Goal: Task Accomplishment & Management: Manage account settings

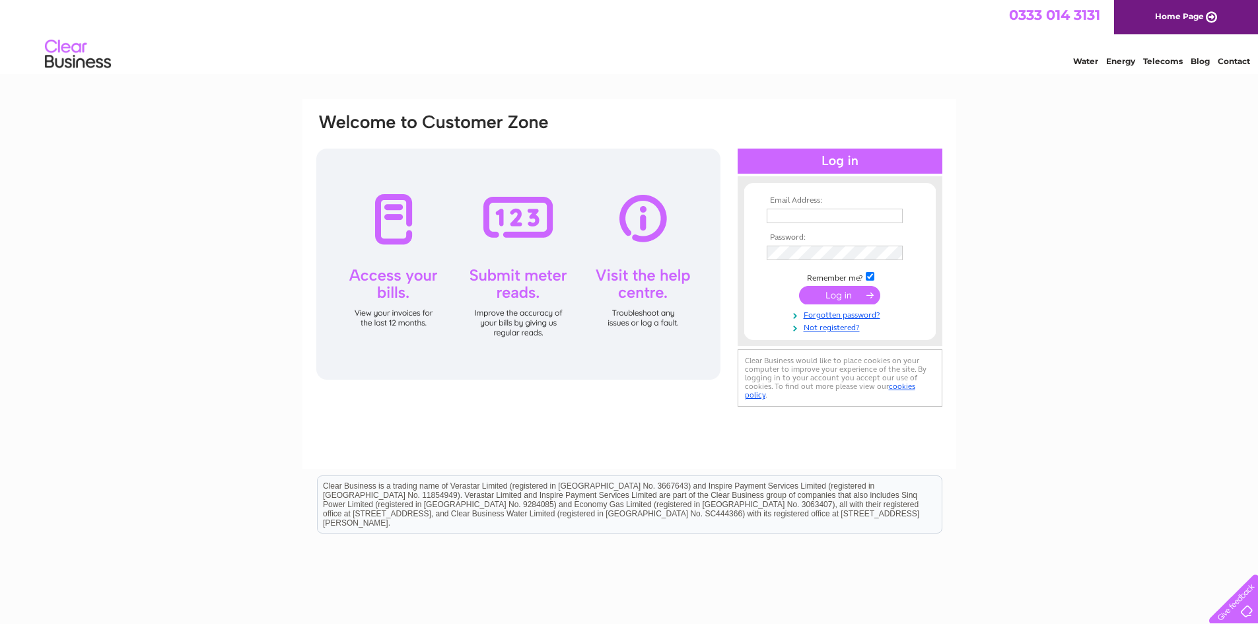
type input "[EMAIL_ADDRESS][PERSON_NAME][DOMAIN_NAME]"
click at [828, 299] on input "submit" at bounding box center [839, 295] width 81 height 18
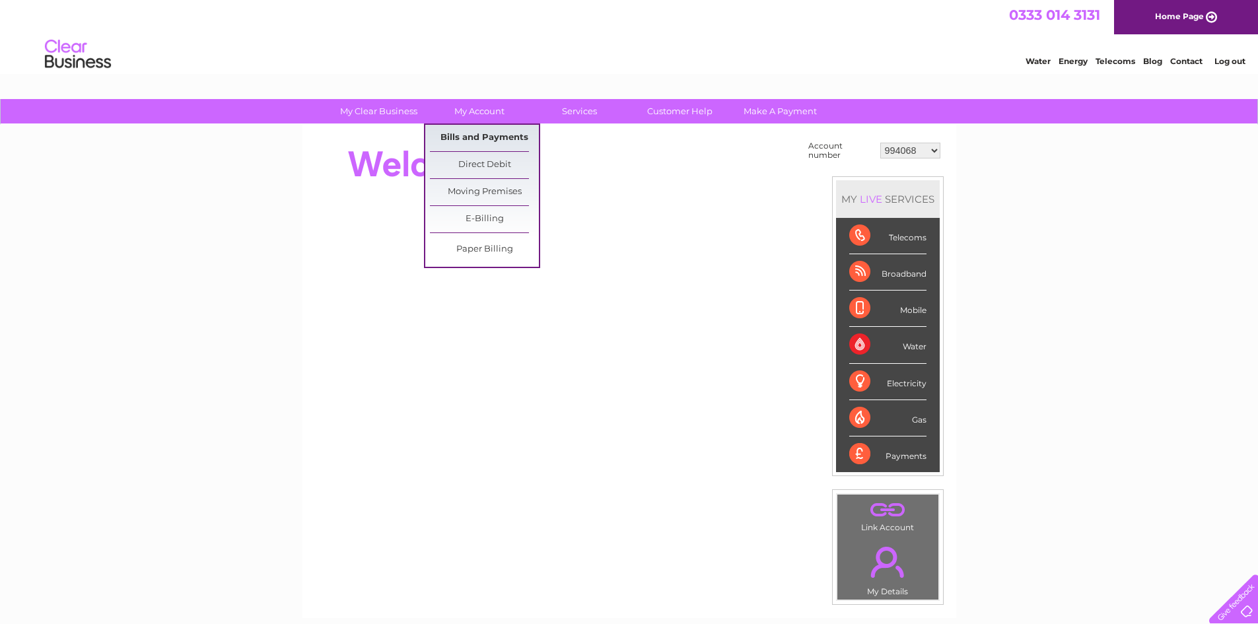
click at [478, 139] on link "Bills and Payments" at bounding box center [484, 138] width 109 height 26
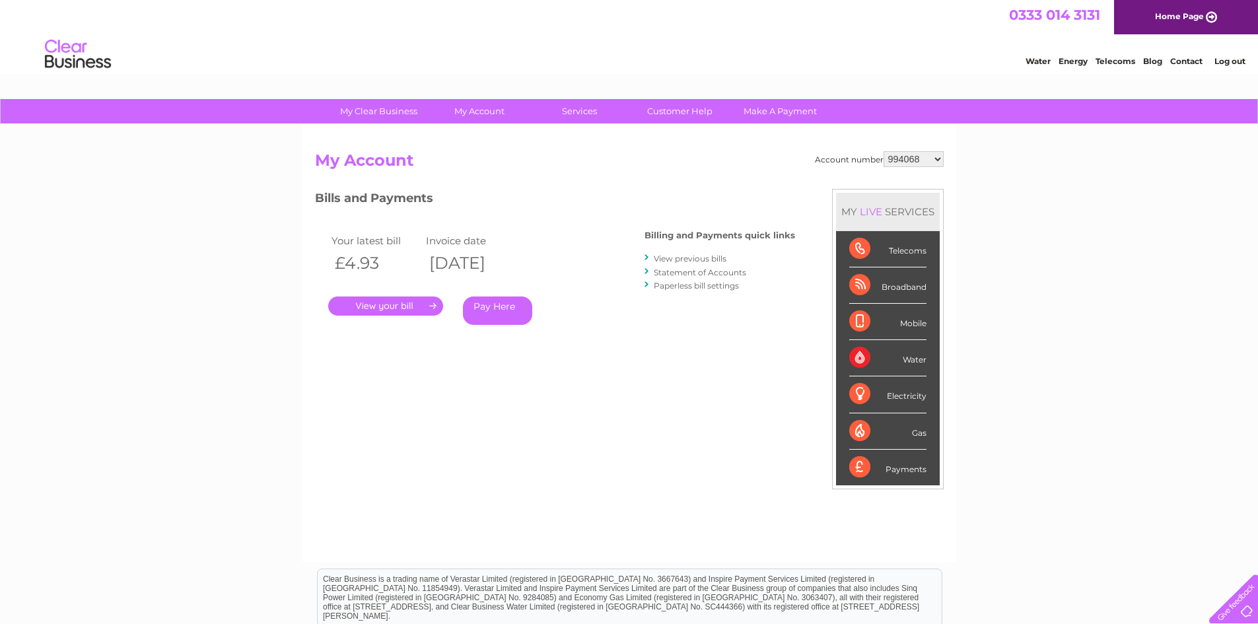
click at [917, 157] on select "994068 1068365 1136540 30309099 30311347" at bounding box center [914, 159] width 60 height 16
select select "30309099"
click at [884, 151] on select "994068 1068365 1136540 30309099 30311347" at bounding box center [914, 159] width 60 height 16
click at [390, 306] on link "." at bounding box center [385, 306] width 115 height 19
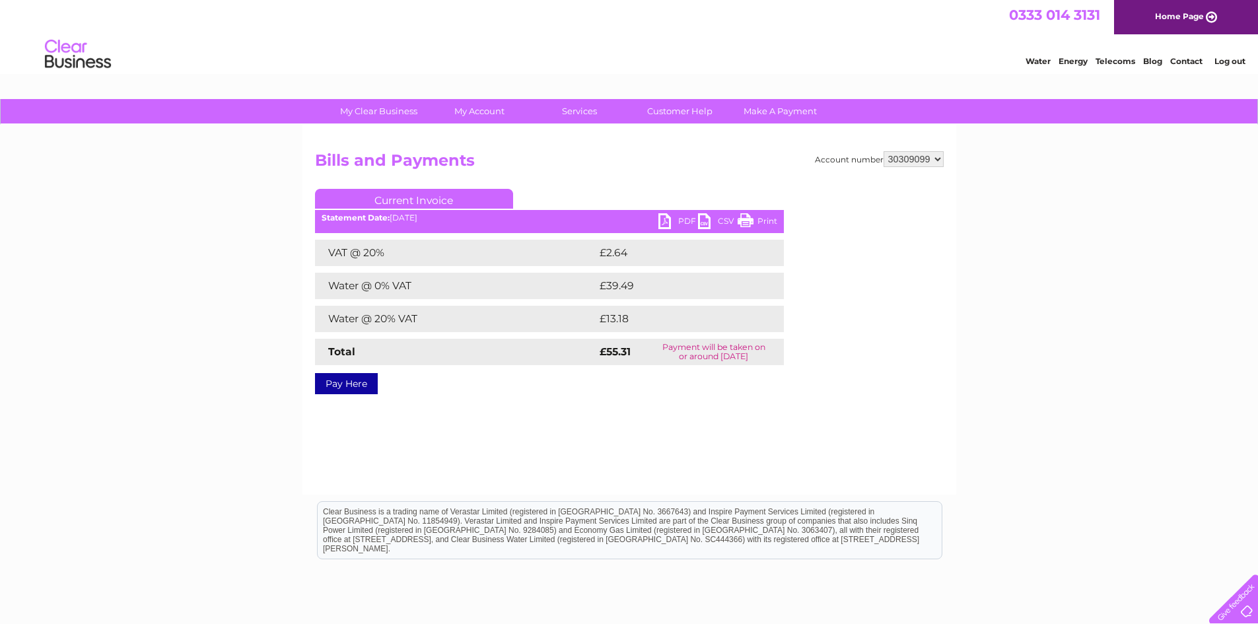
click at [689, 219] on link "PDF" at bounding box center [679, 222] width 40 height 19
click at [1225, 61] on link "Log out" at bounding box center [1230, 61] width 31 height 10
